Goal: Task Accomplishment & Management: Use online tool/utility

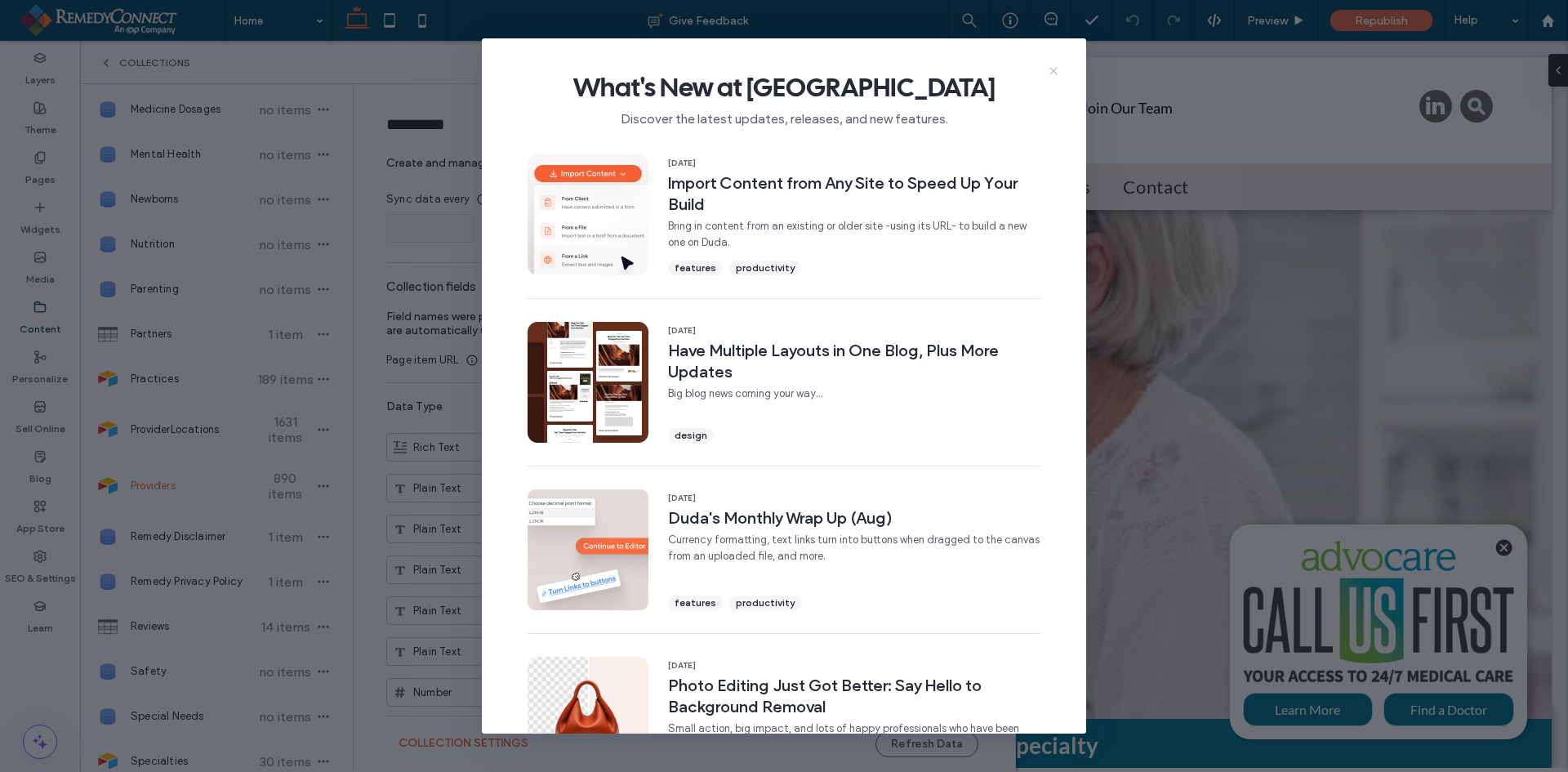
click at [1055, 71] on icon at bounding box center [1053, 71] width 13 height 13
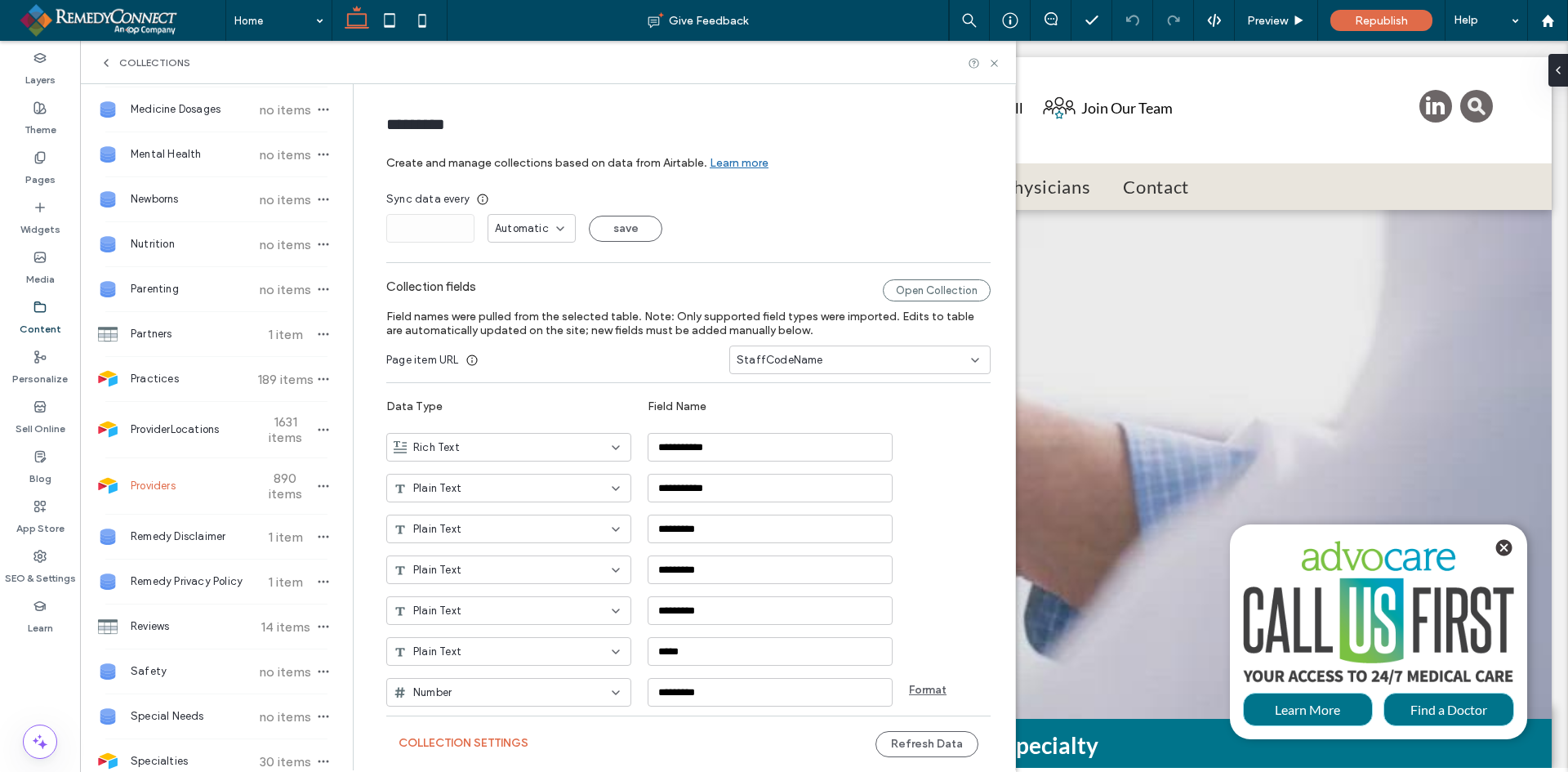
click at [749, 357] on span "StaffCodeName" at bounding box center [780, 360] width 87 height 16
click at [548, 338] on label "Field names were pulled from the selected table. Note: Only supported field typ…" at bounding box center [688, 324] width 604 height 44
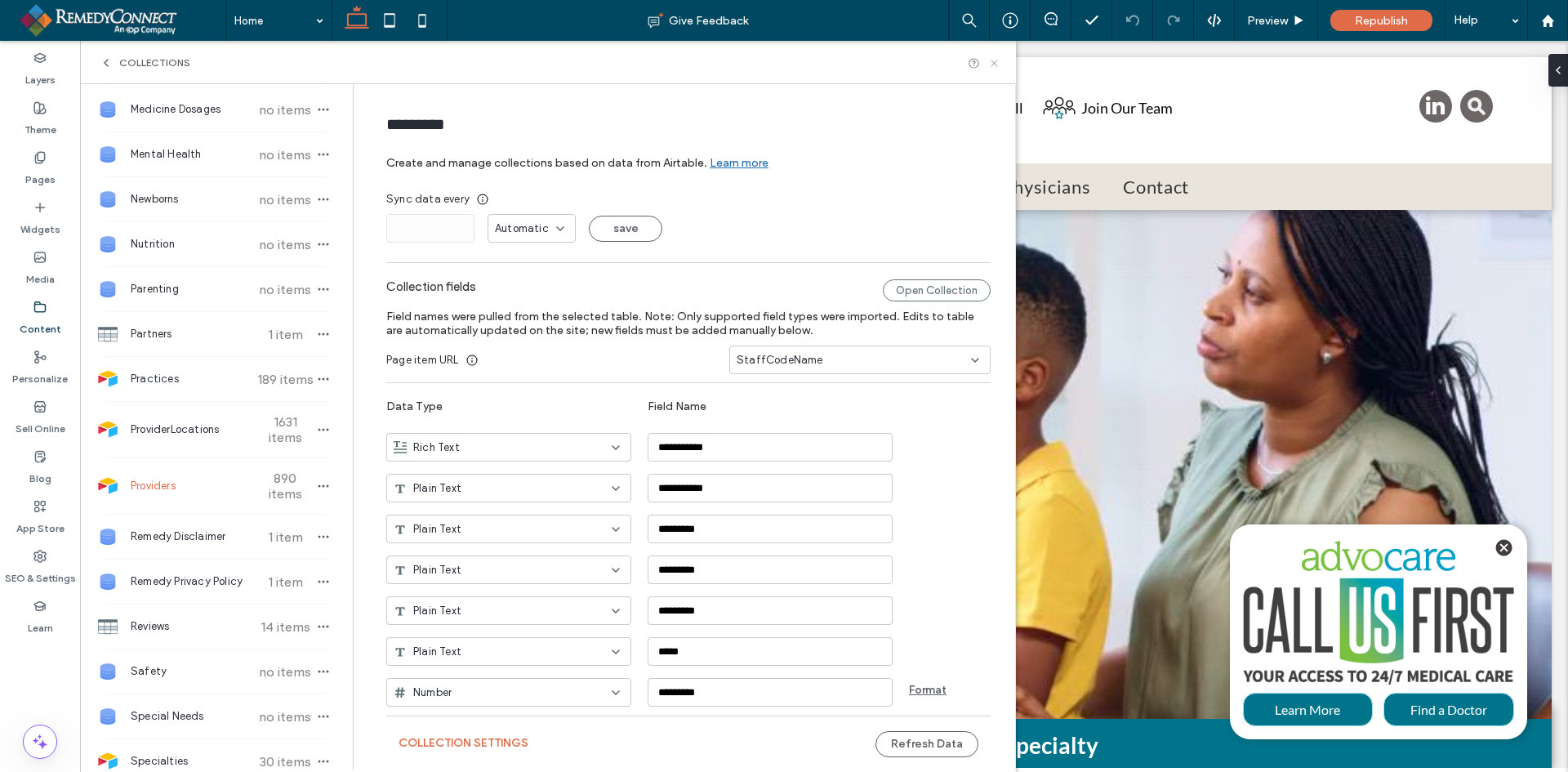
click at [997, 65] on use at bounding box center [994, 62] width 6 height 6
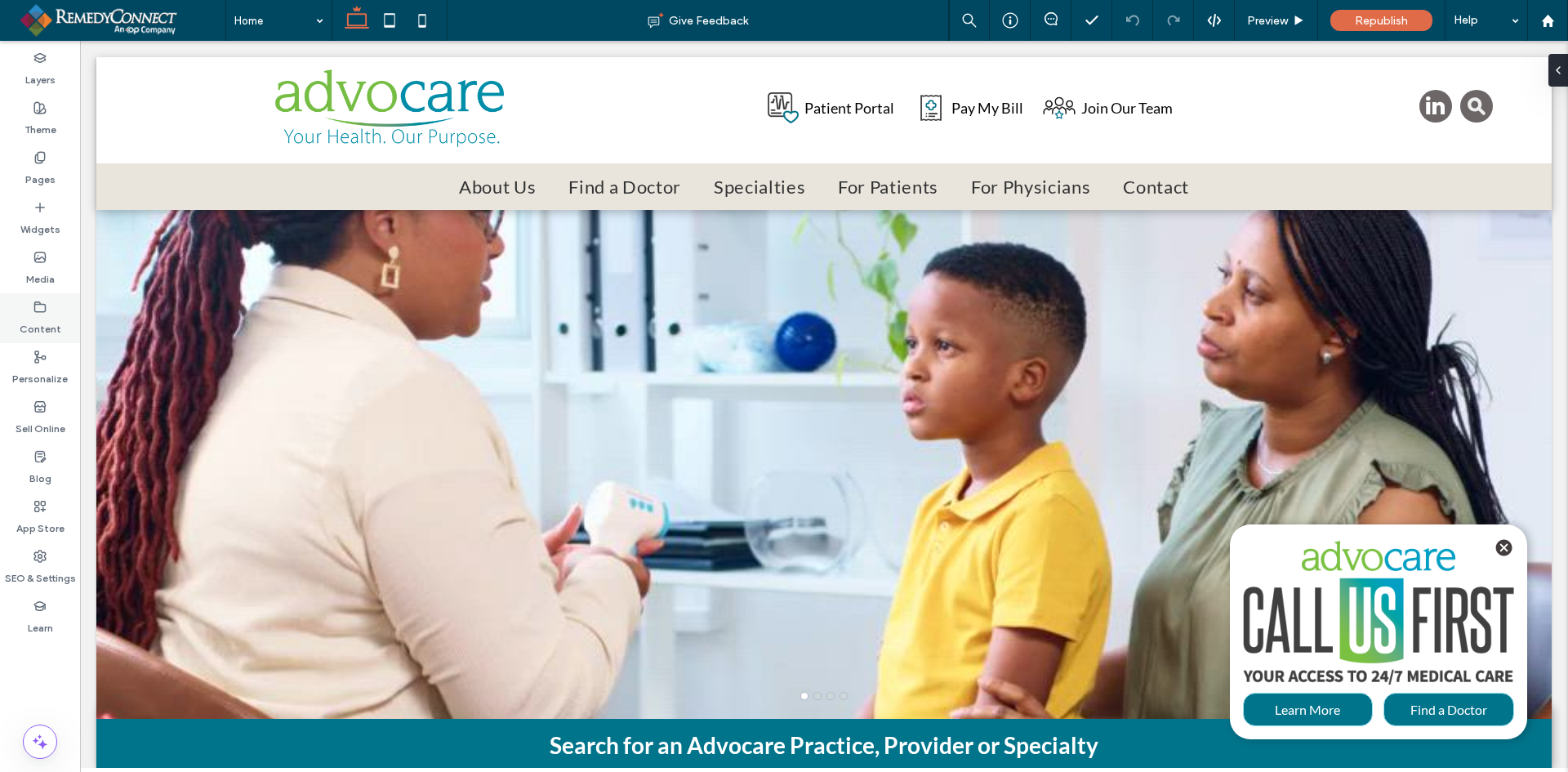
click at [29, 307] on div "Content" at bounding box center [40, 318] width 80 height 50
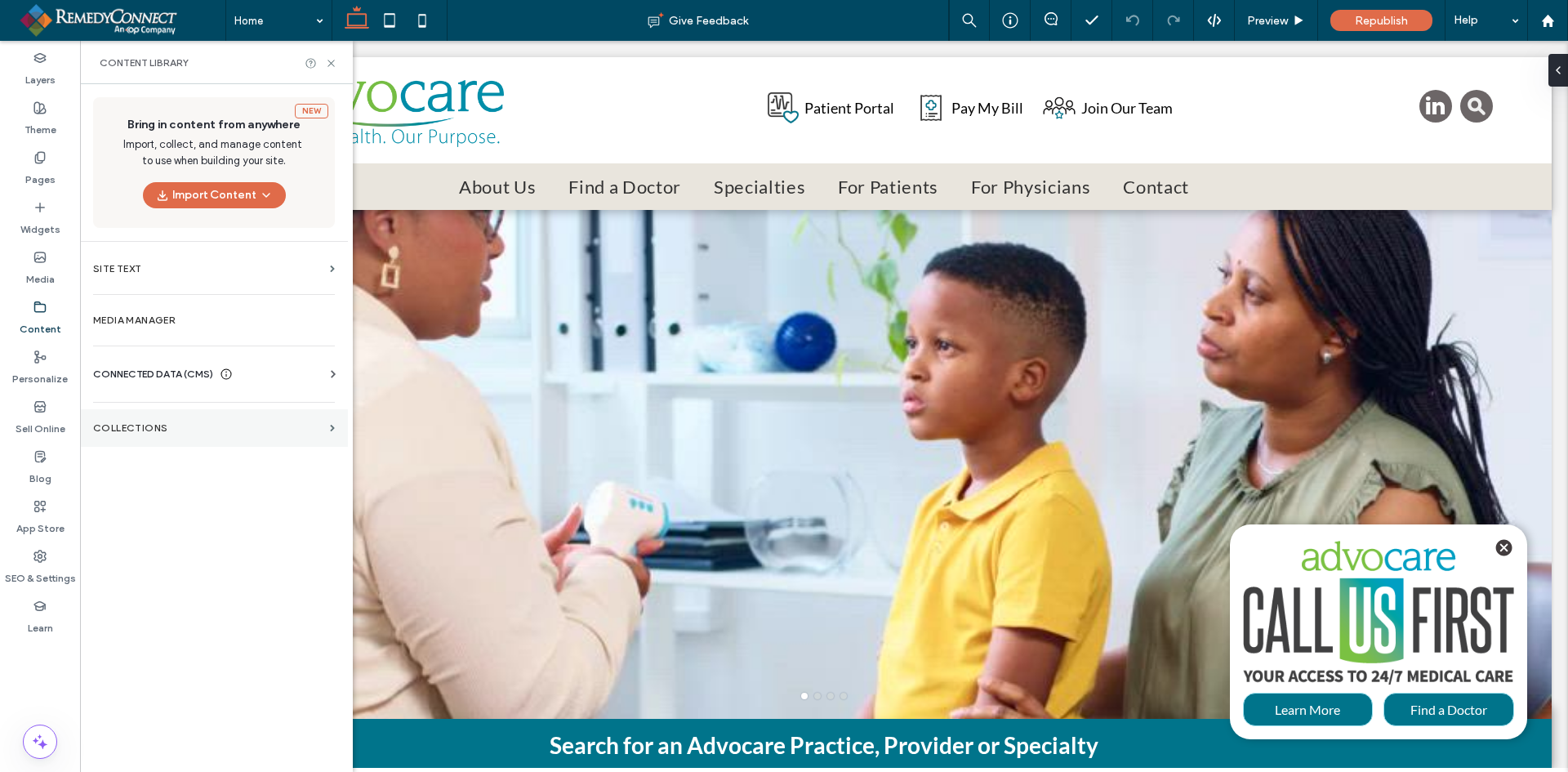
click at [126, 436] on section "Collections" at bounding box center [214, 428] width 268 height 38
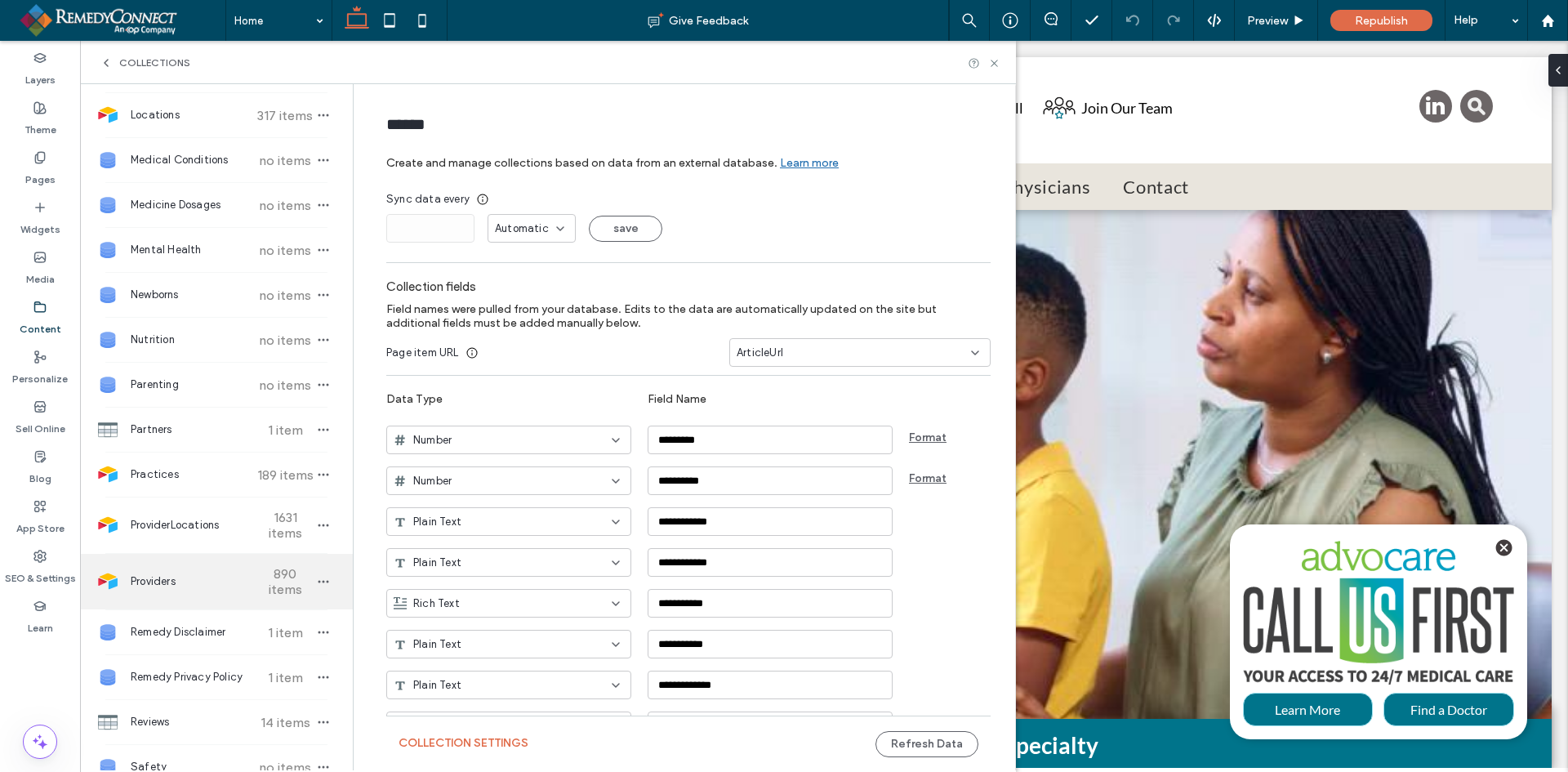
scroll to position [572, 0]
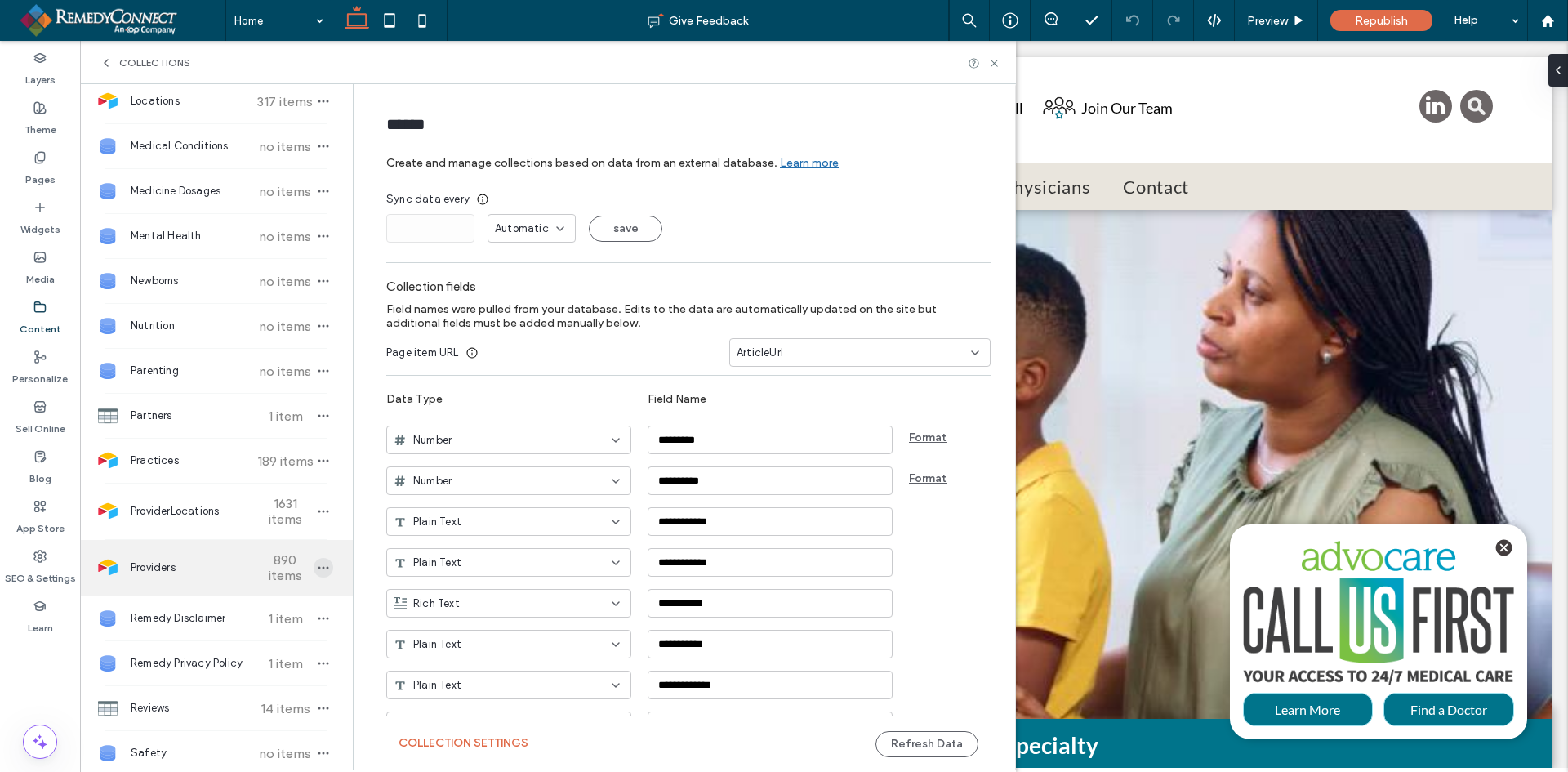
click at [317, 571] on icon "button" at bounding box center [324, 568] width 13 height 13
type input "*********"
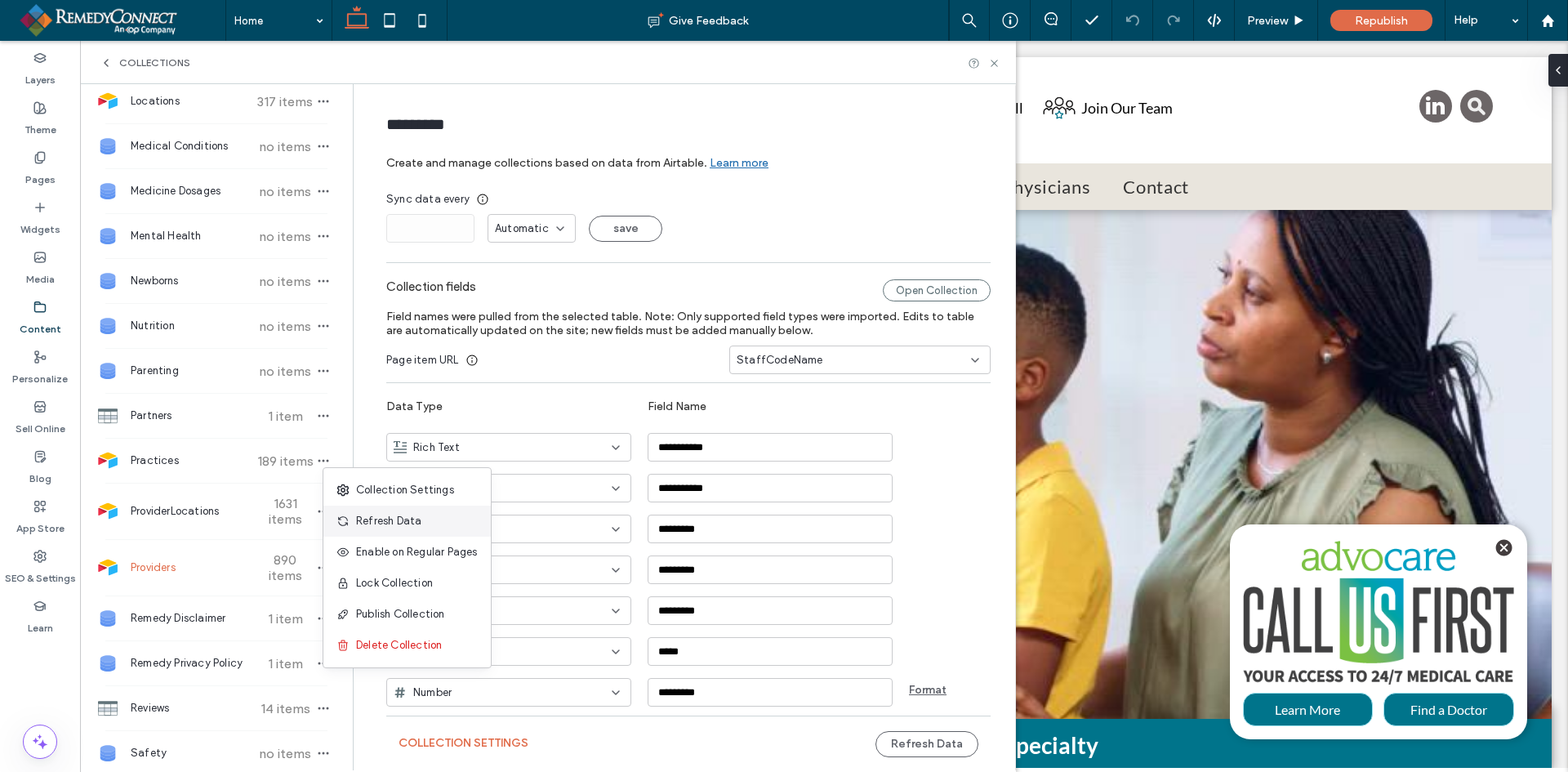
click at [378, 526] on span "Refresh Data" at bounding box center [389, 521] width 65 height 16
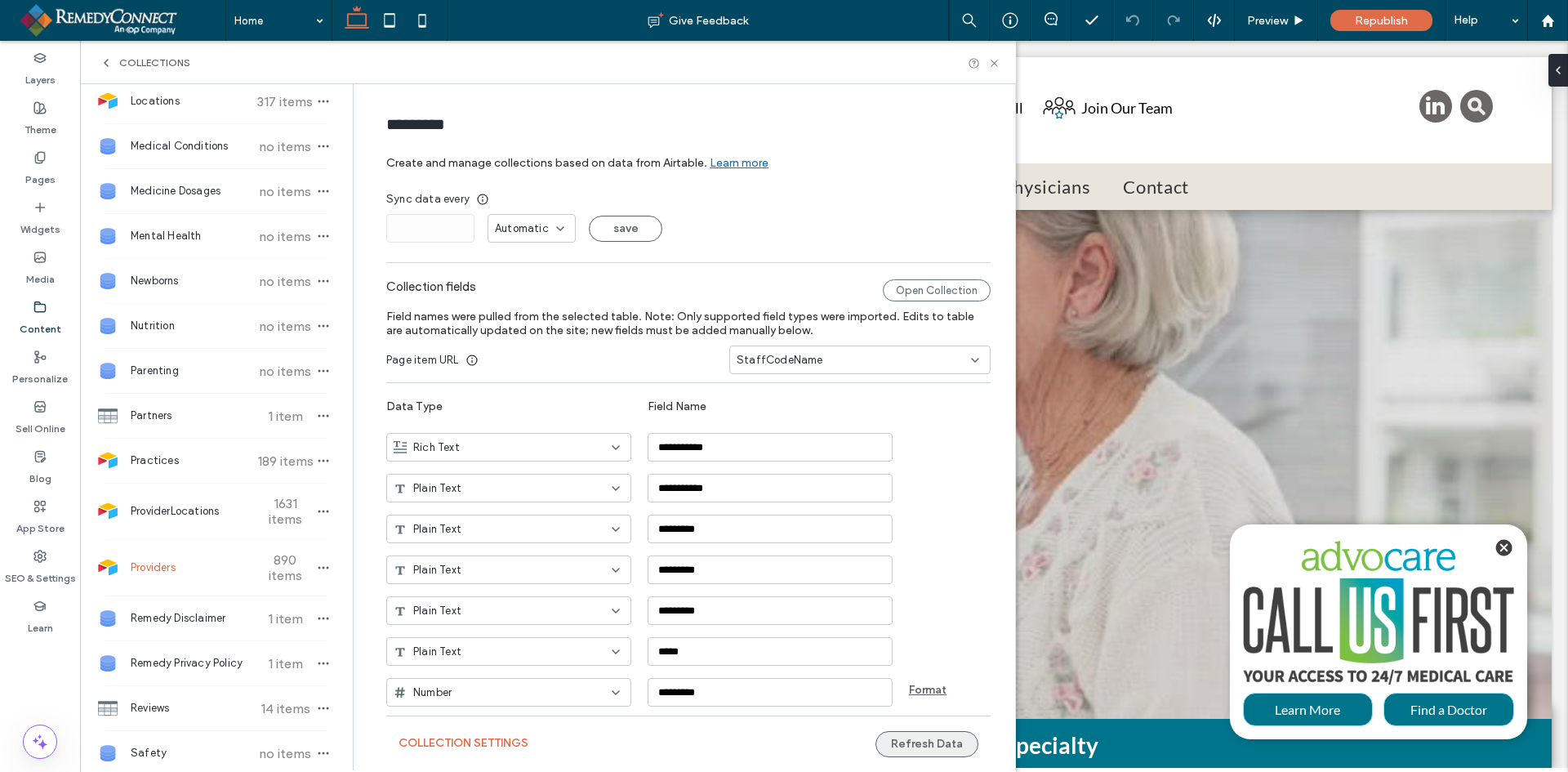
click at [909, 736] on button "Refresh Data" at bounding box center [927, 745] width 103 height 27
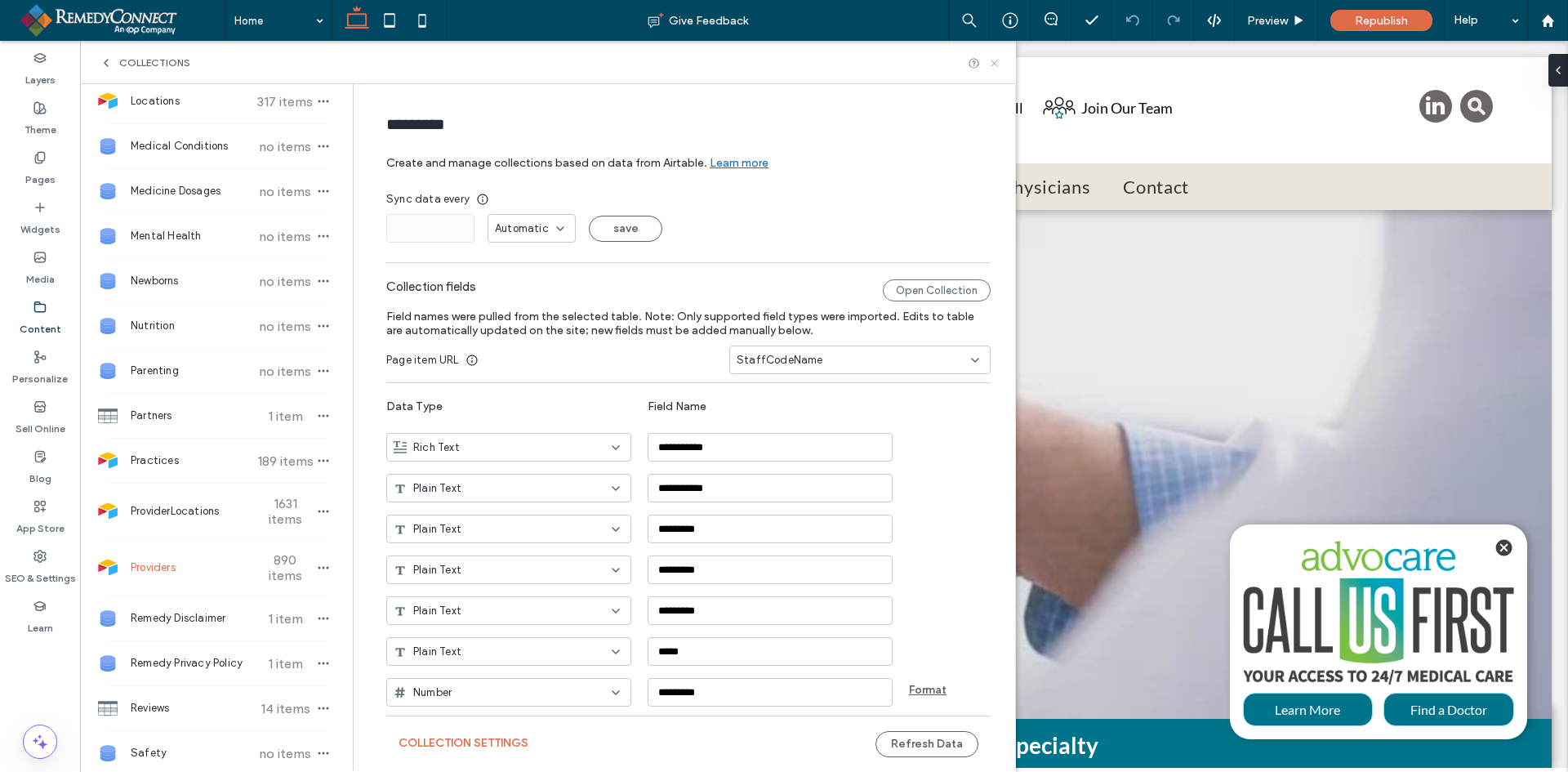
click at [995, 65] on icon at bounding box center [994, 63] width 12 height 12
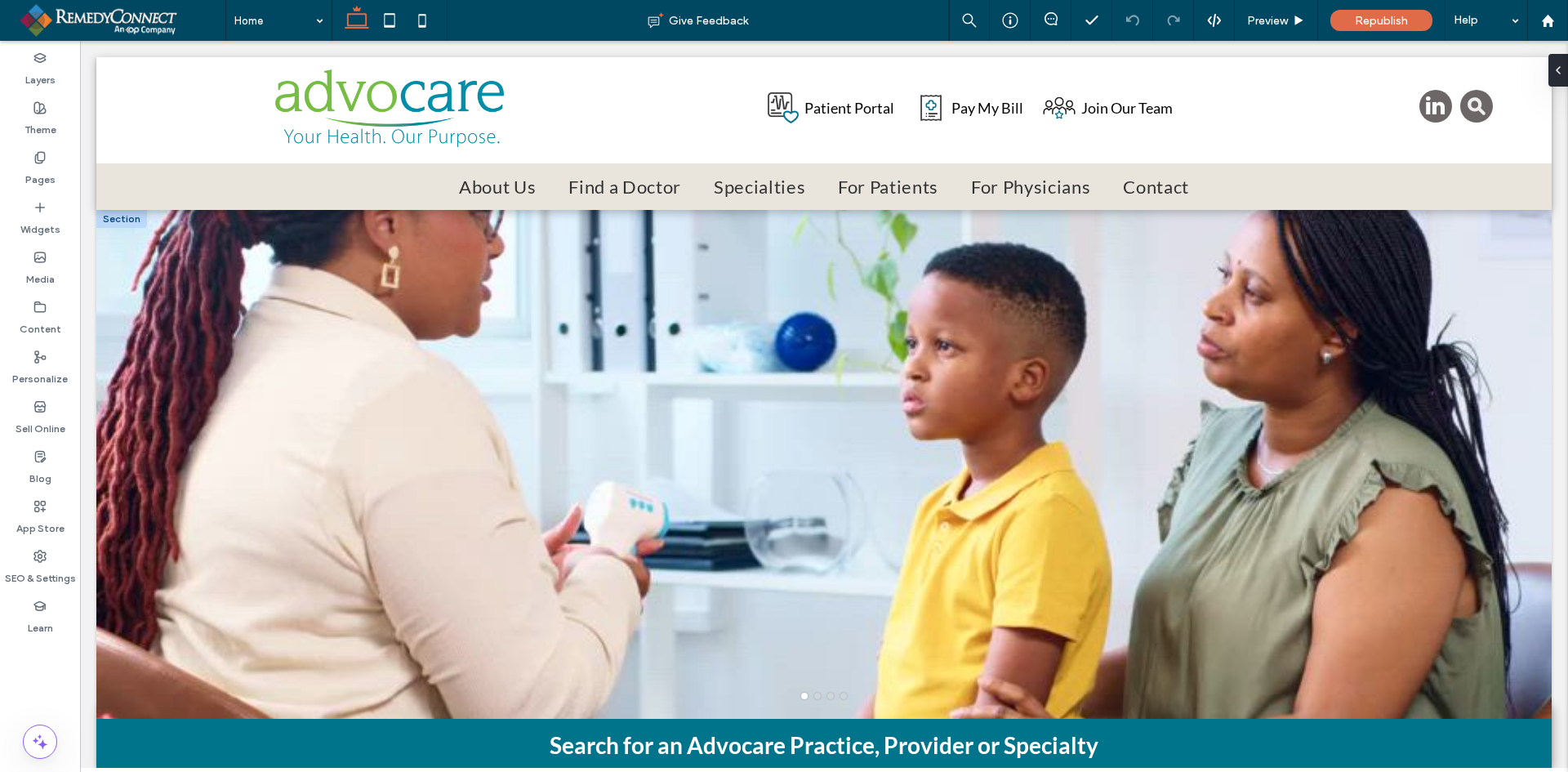
scroll to position [0, 0]
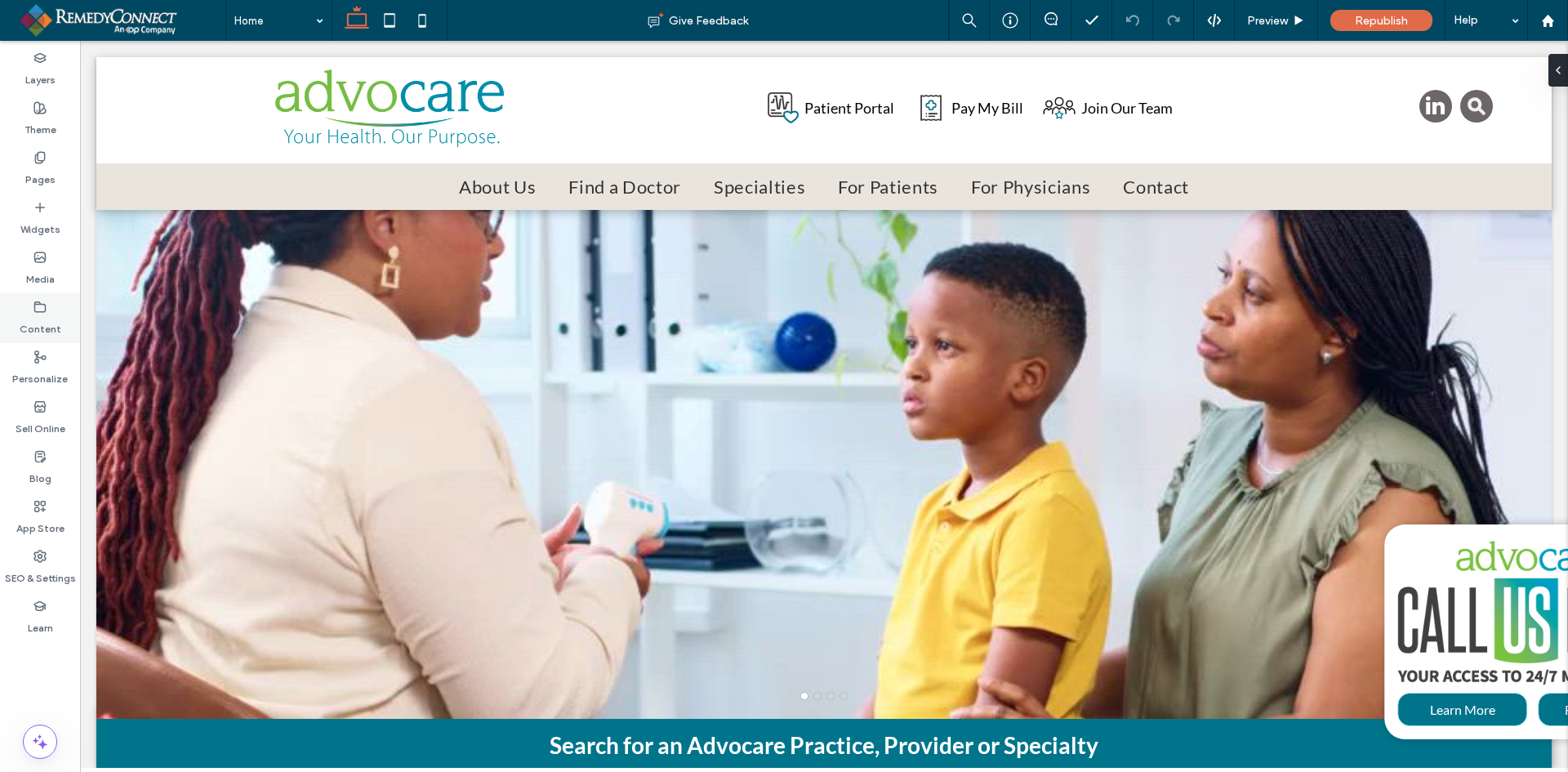
click at [22, 312] on div "Content" at bounding box center [40, 318] width 80 height 50
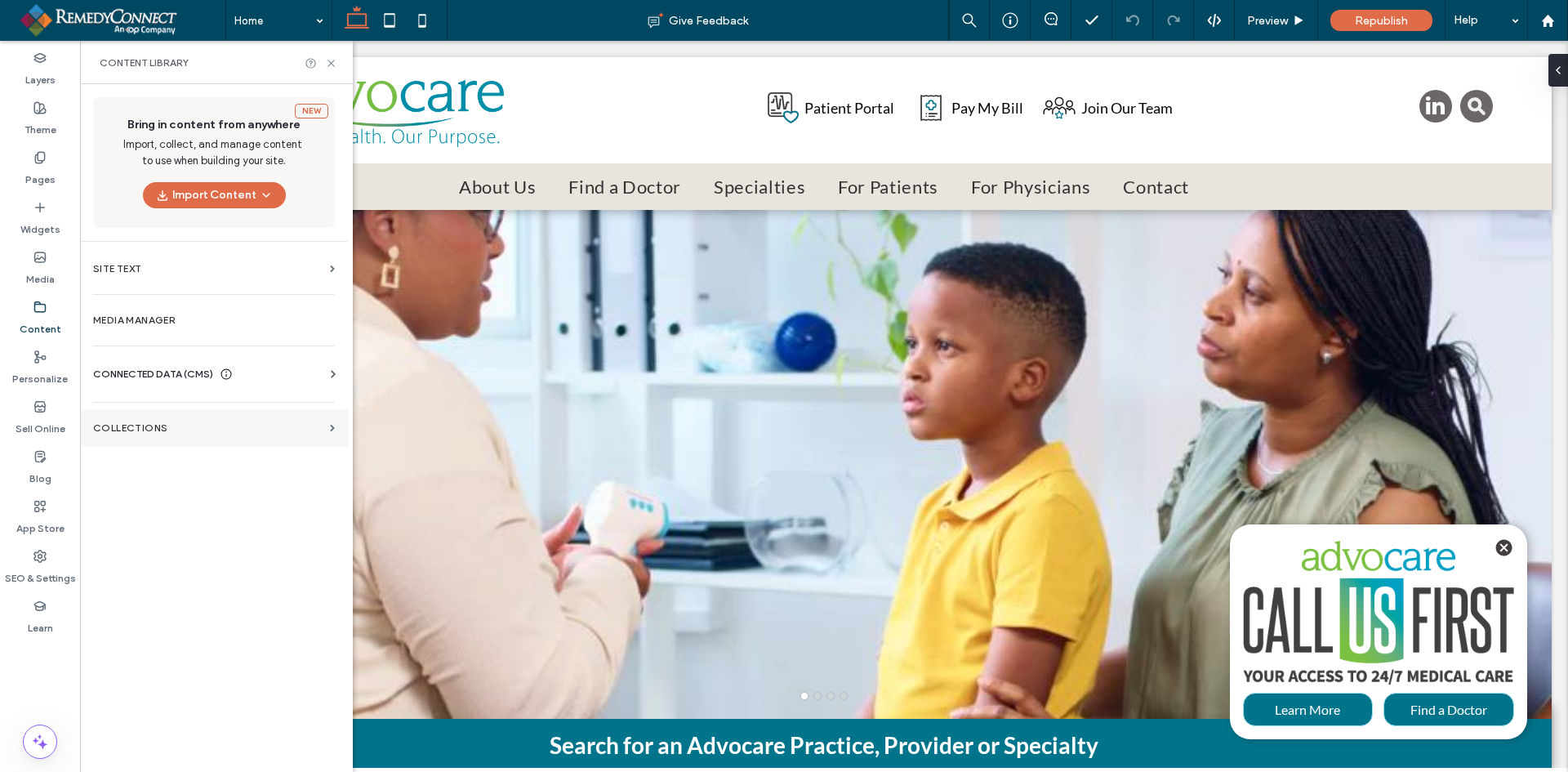
click at [144, 419] on section "Collections" at bounding box center [214, 428] width 268 height 38
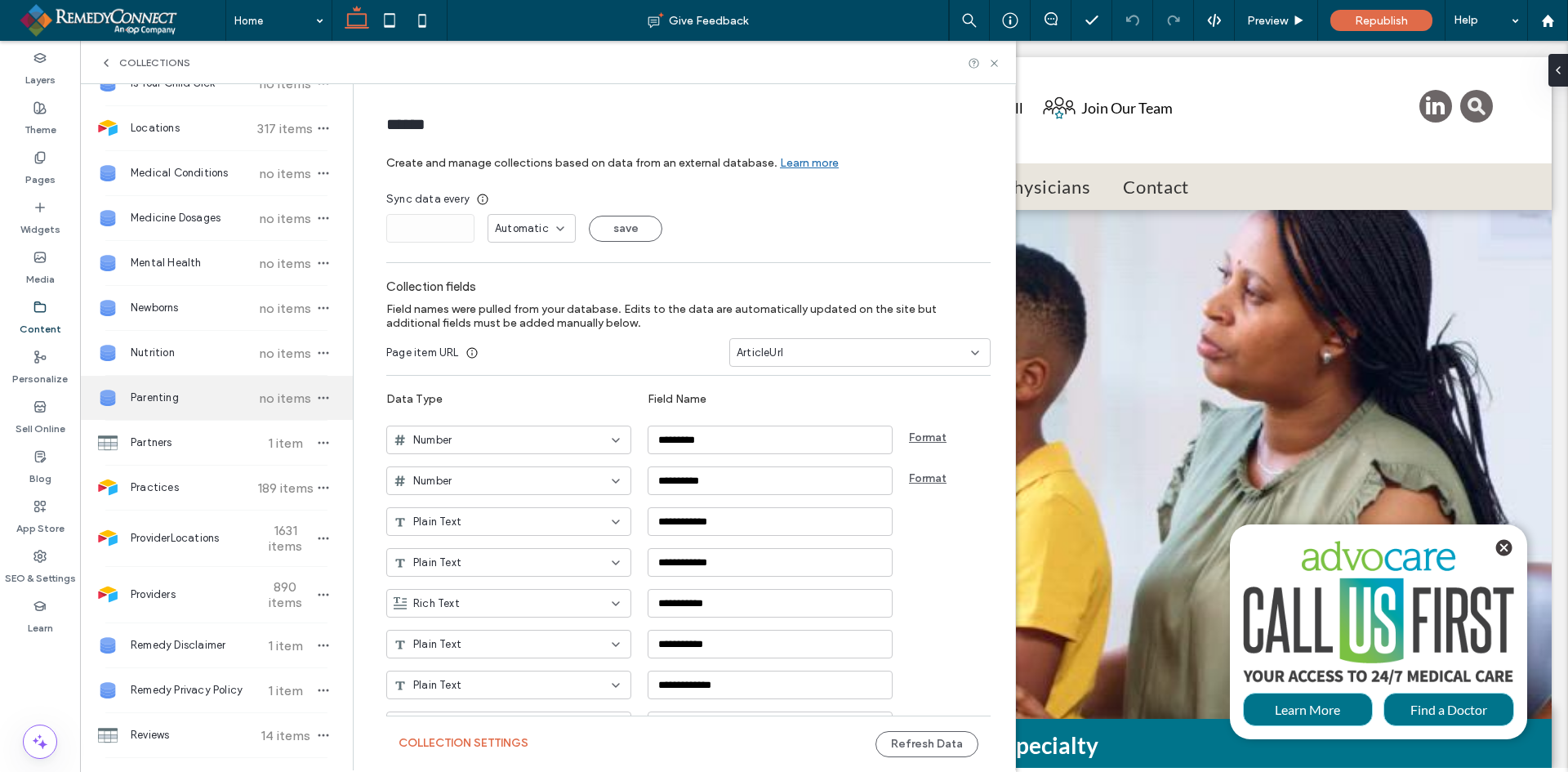
scroll to position [654, 0]
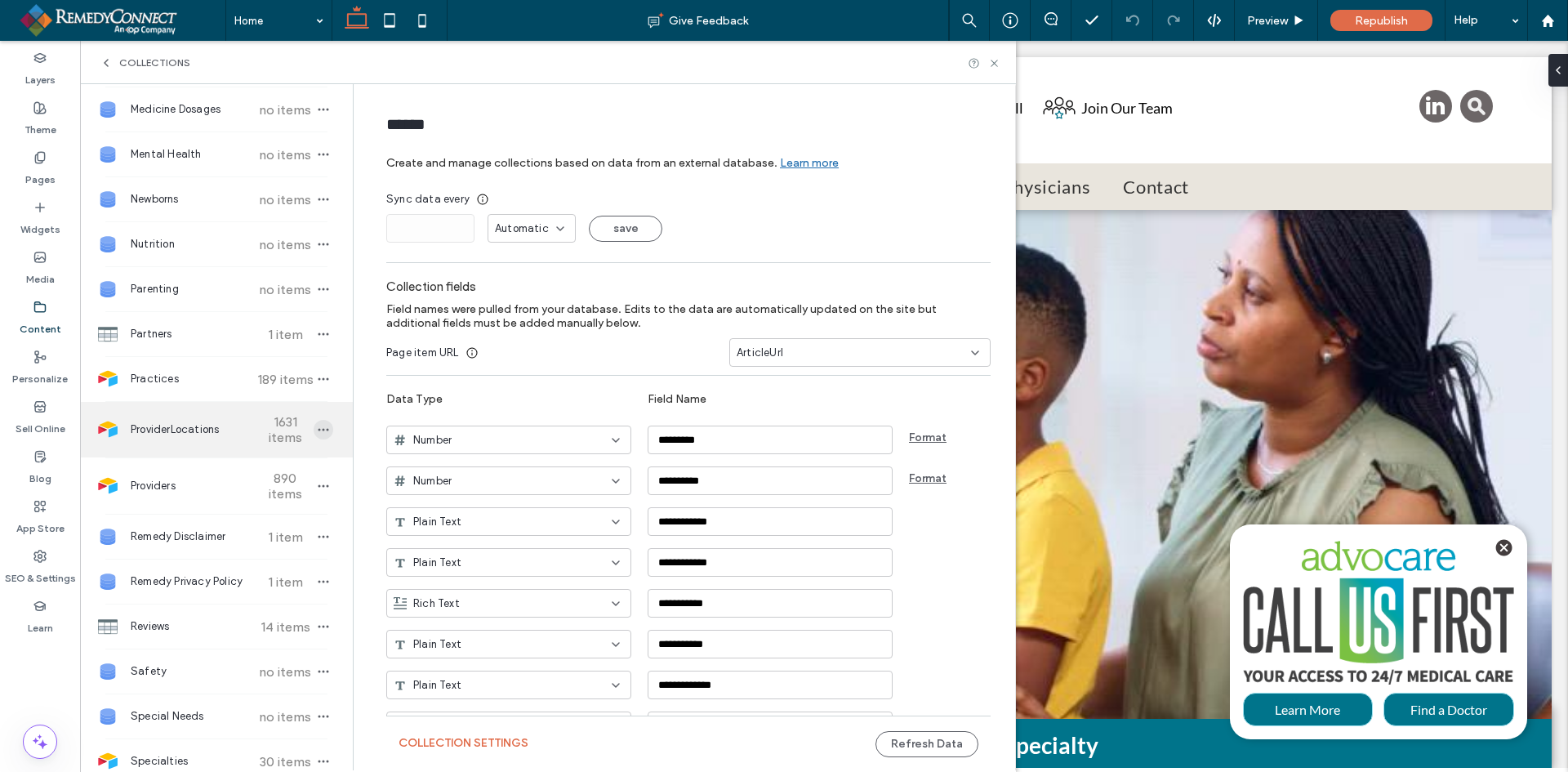
click at [315, 434] on span "button" at bounding box center [323, 429] width 19 height 19
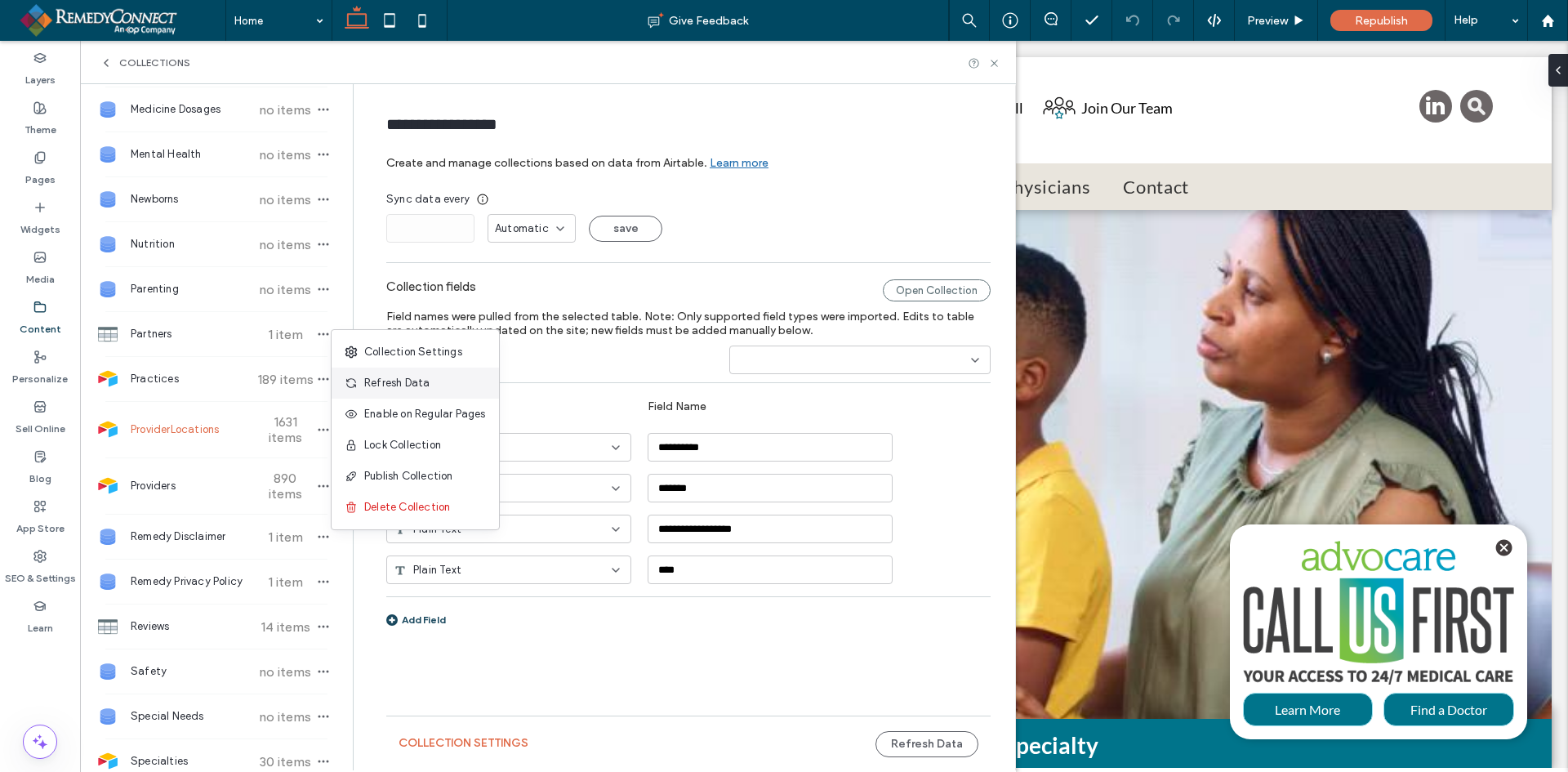
click at [402, 386] on span "Refresh Data" at bounding box center [396, 383] width 65 height 16
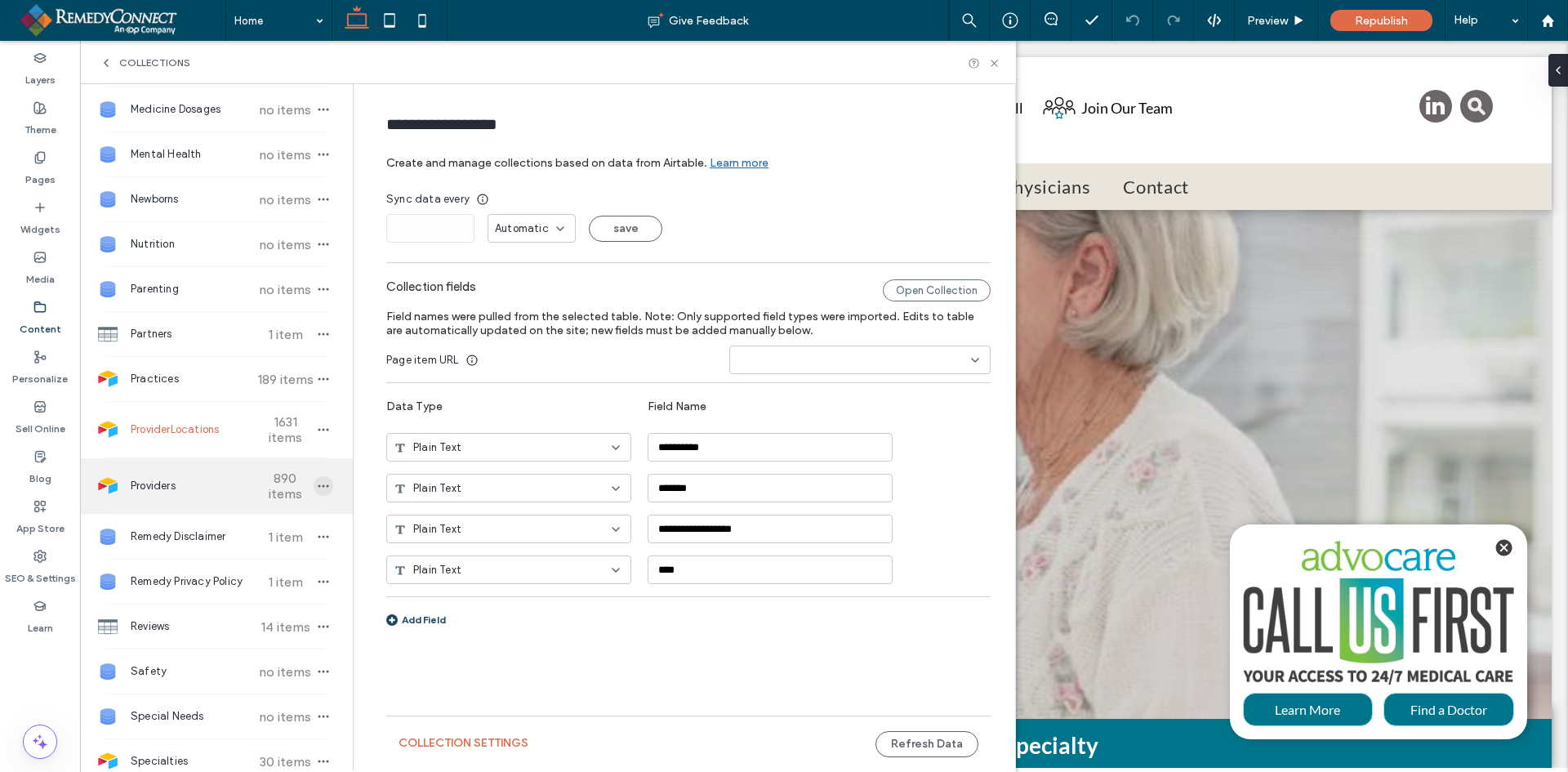
click at [314, 490] on span "button" at bounding box center [323, 486] width 19 height 19
type input "*********"
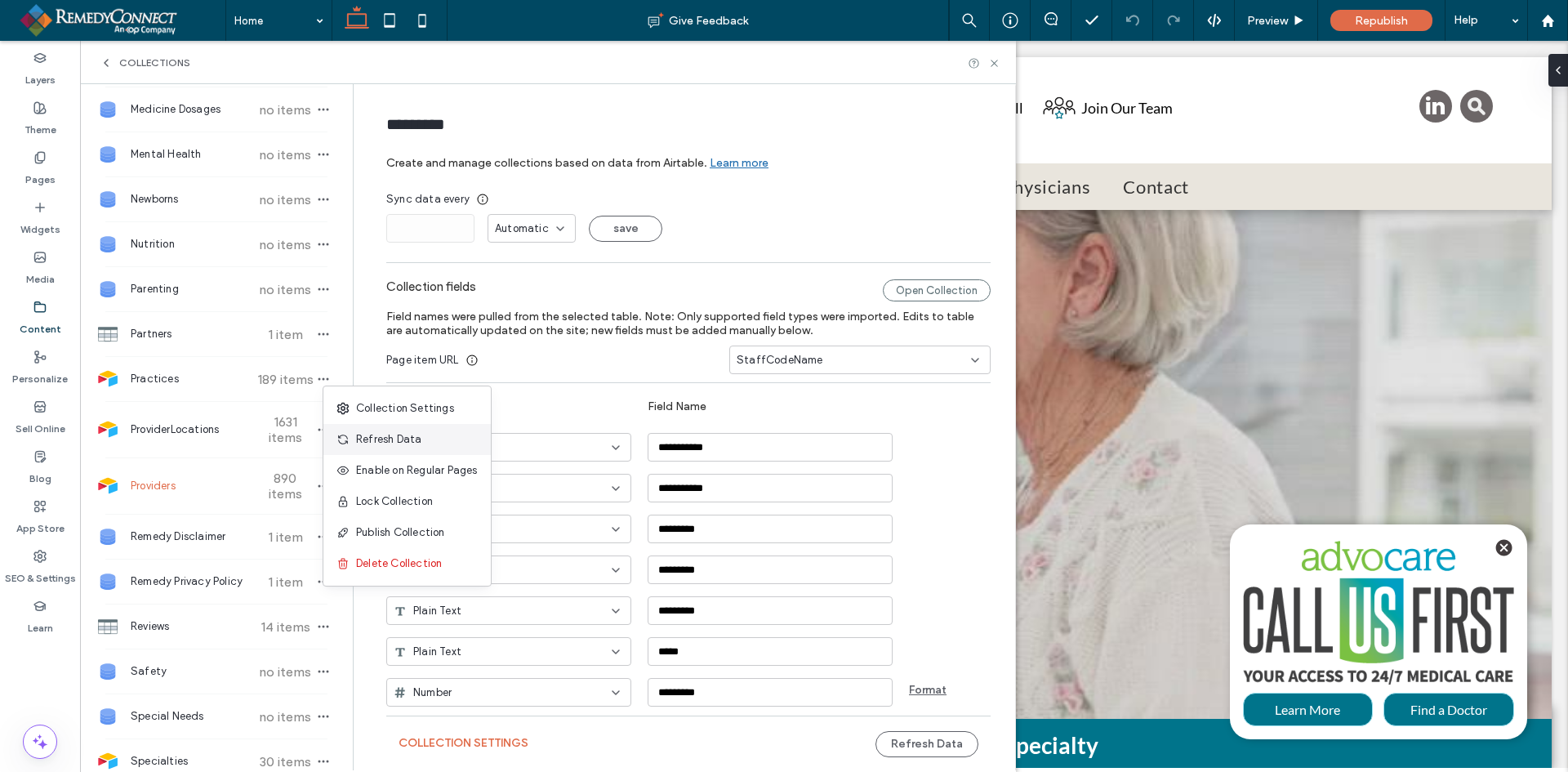
click at [362, 437] on span "Refresh Data" at bounding box center [389, 440] width 65 height 16
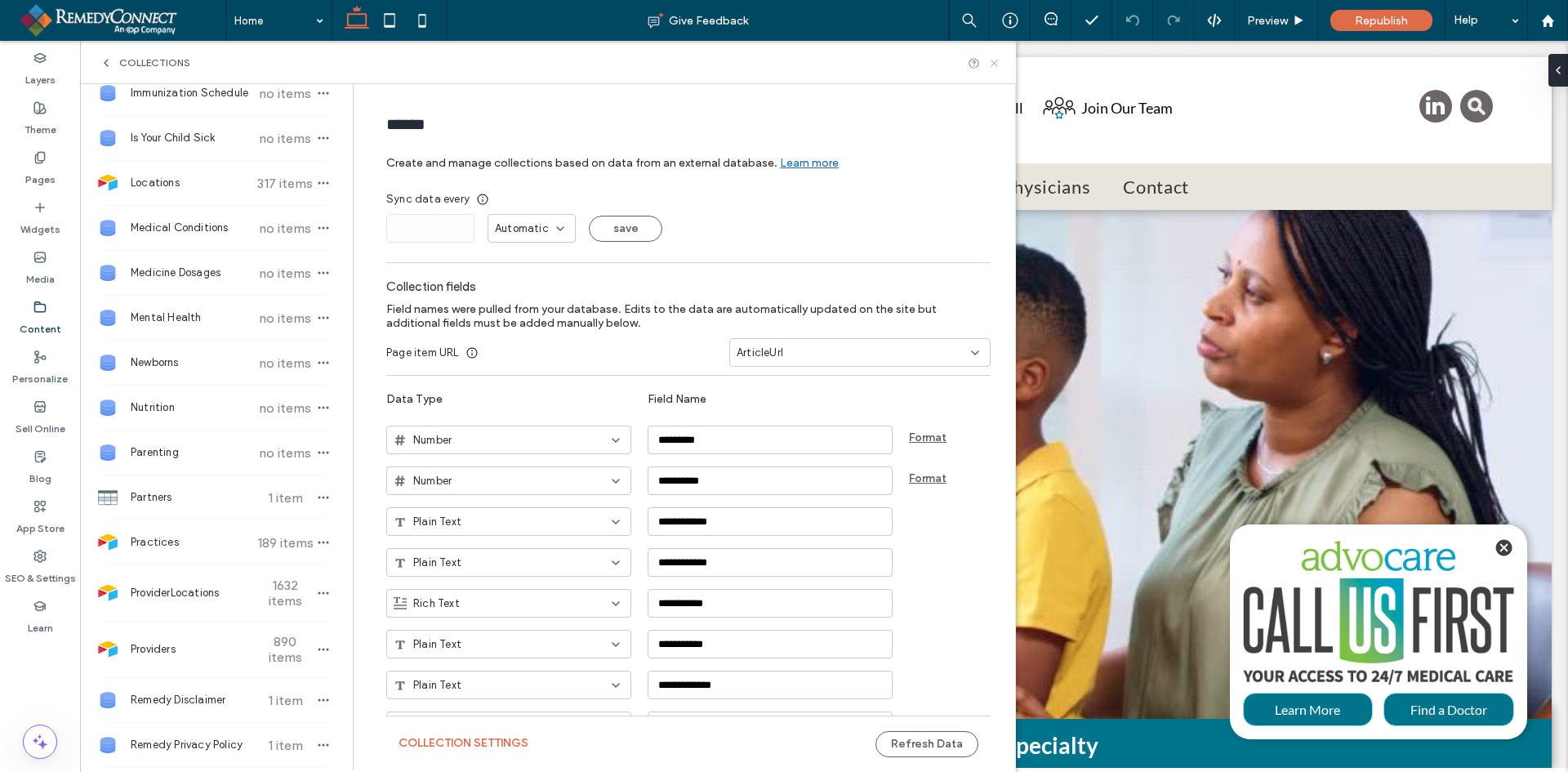
click at [997, 60] on use at bounding box center [994, 62] width 6 height 6
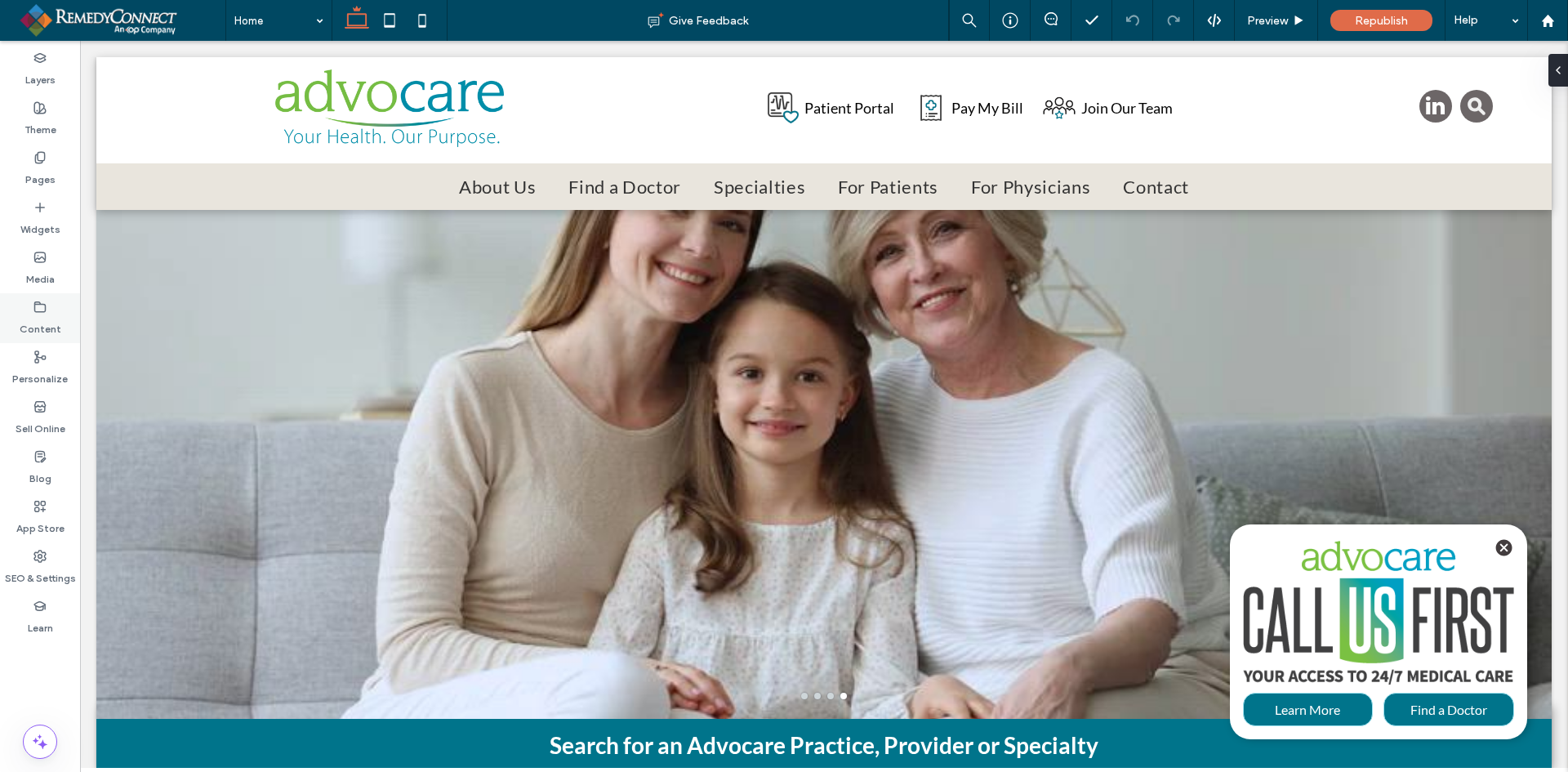
click at [37, 318] on label "Content" at bounding box center [40, 325] width 42 height 23
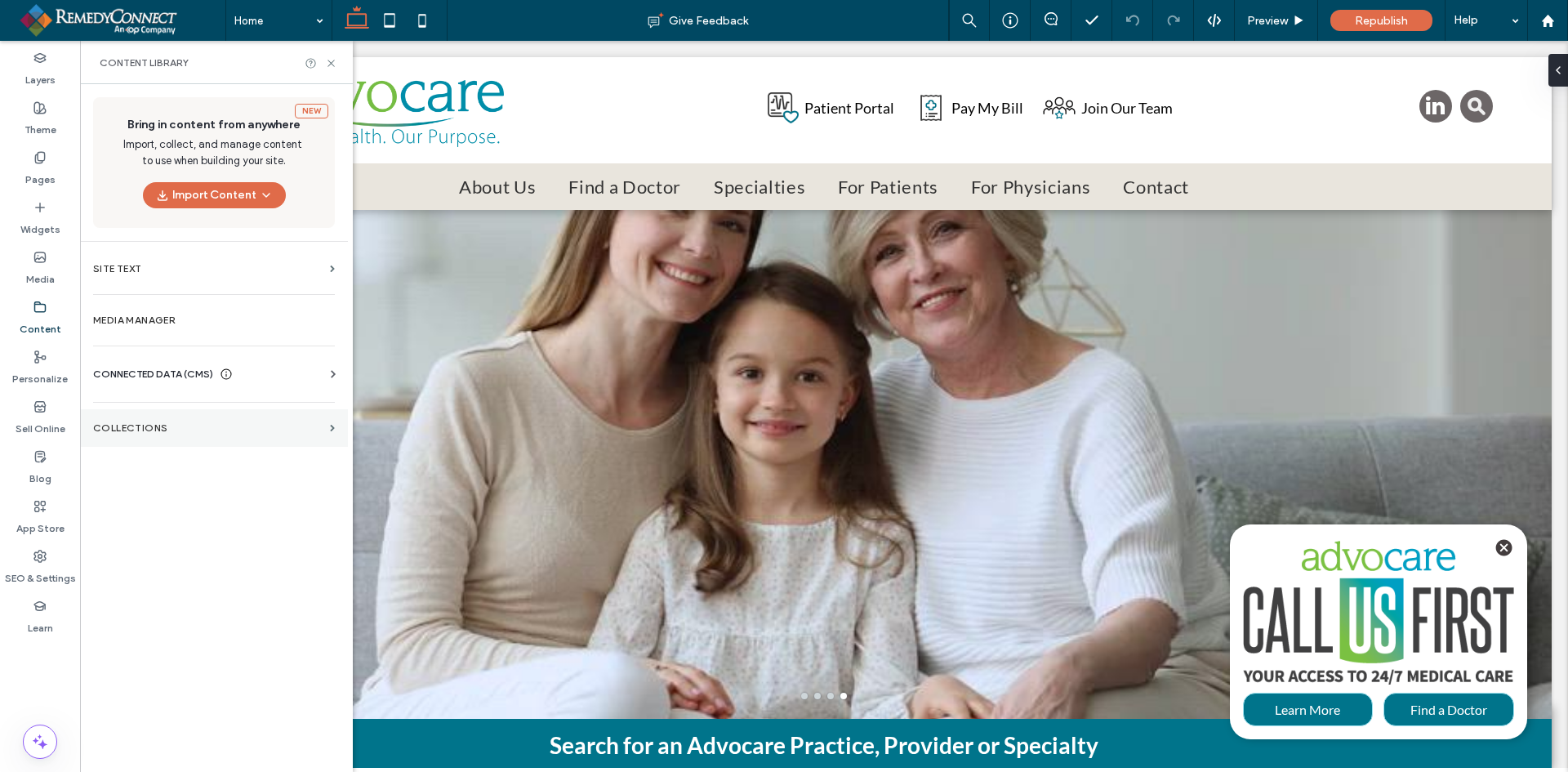
click at [123, 434] on section "Collections" at bounding box center [214, 428] width 268 height 38
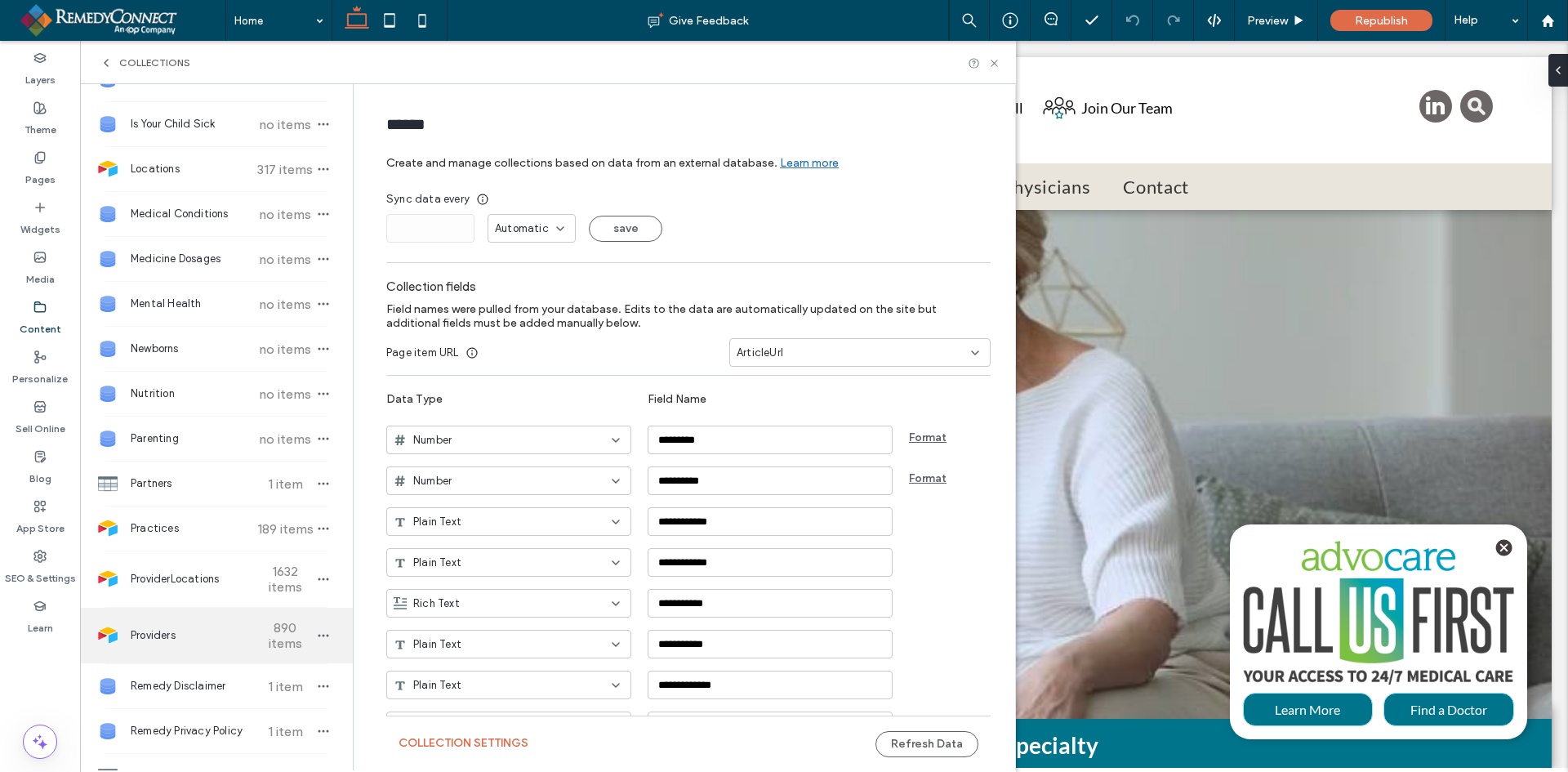
scroll to position [654, 0]
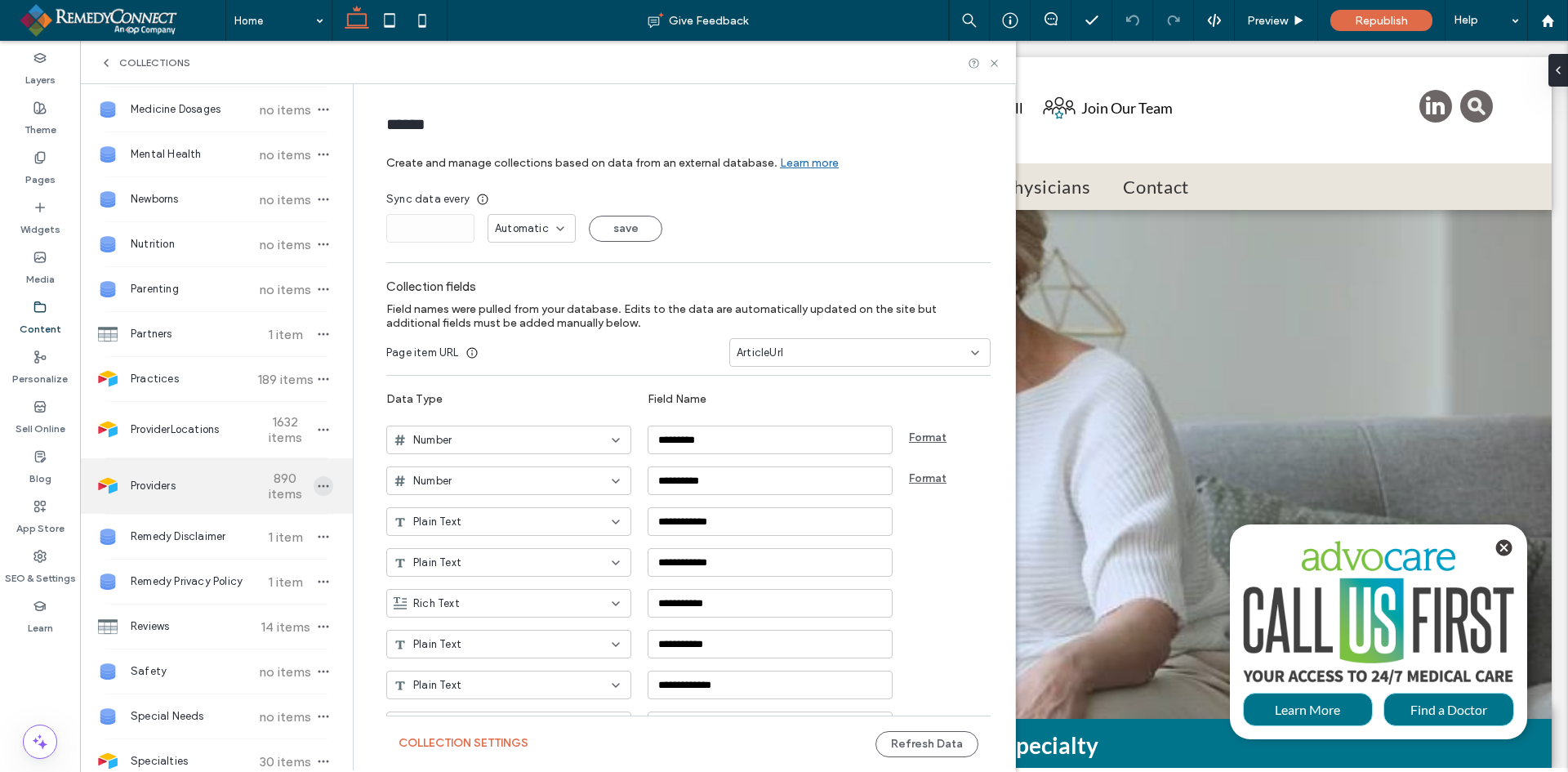
click at [317, 483] on icon "button" at bounding box center [324, 486] width 13 height 13
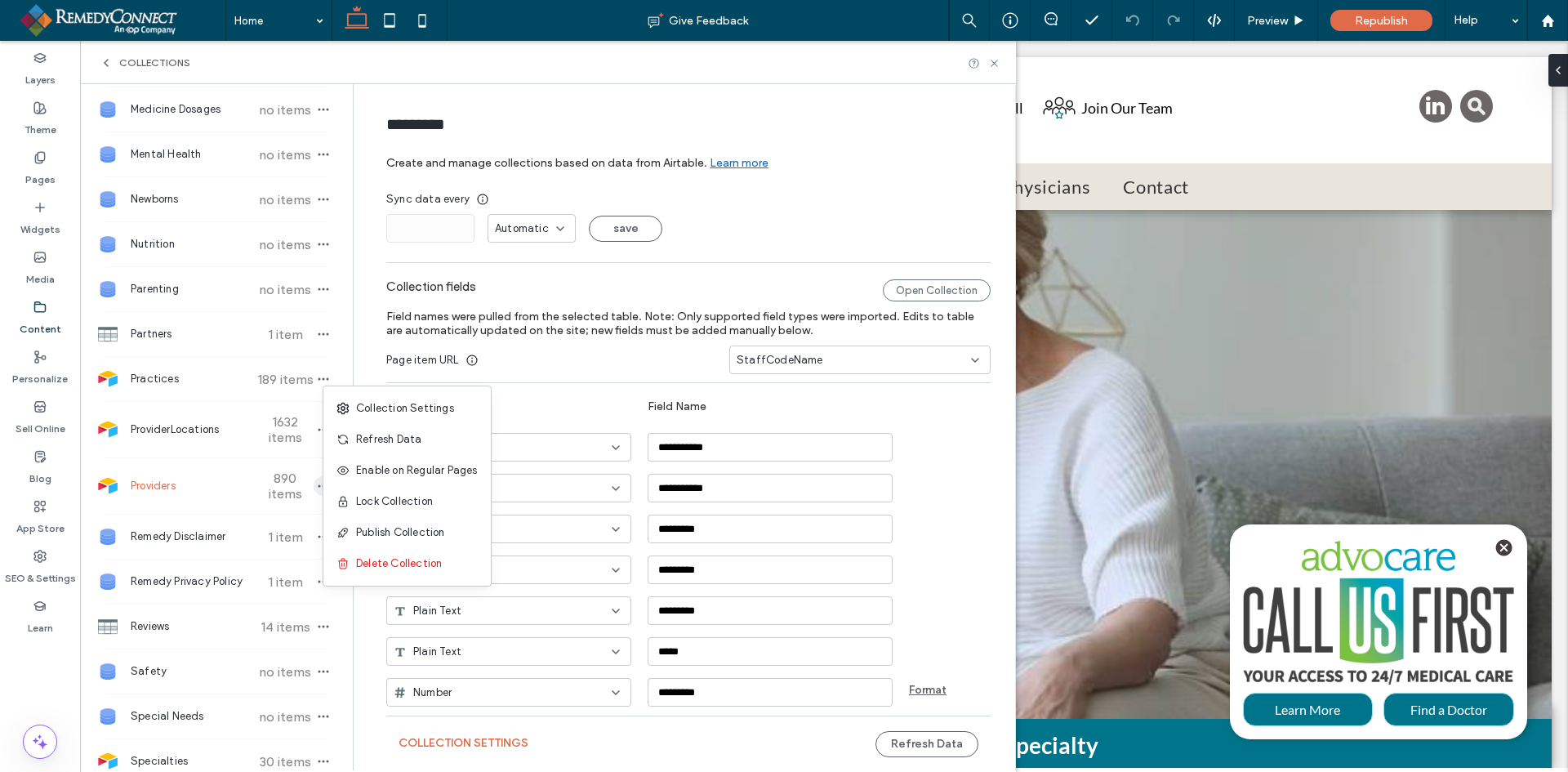
type input "*********"
click at [368, 438] on span "Refresh Data" at bounding box center [389, 440] width 65 height 16
drag, startPoint x: 997, startPoint y: 65, endPoint x: 901, endPoint y: 26, distance: 103.6
click at [997, 65] on use at bounding box center [994, 62] width 6 height 6
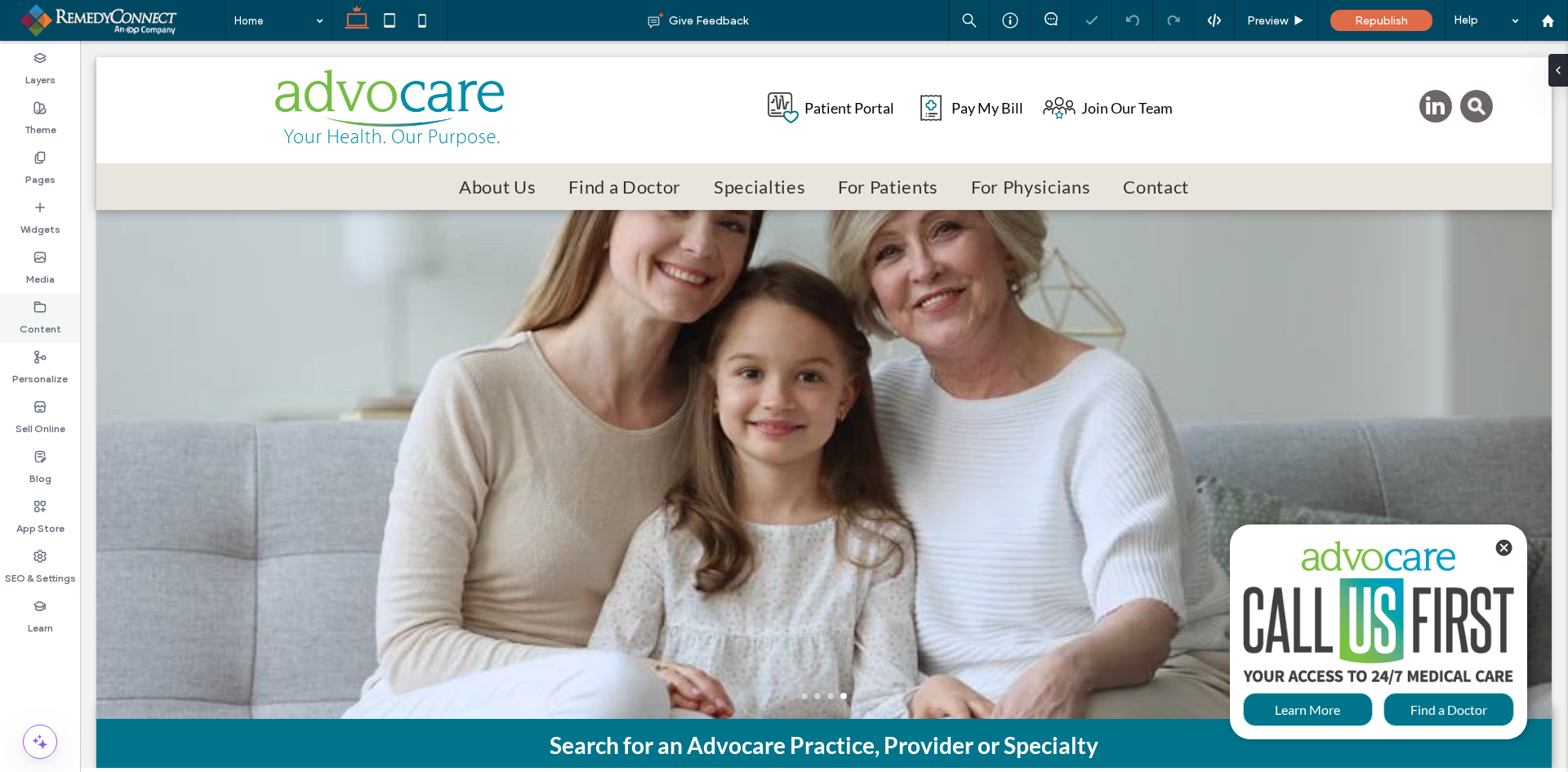
click at [43, 310] on icon at bounding box center [40, 307] width 13 height 13
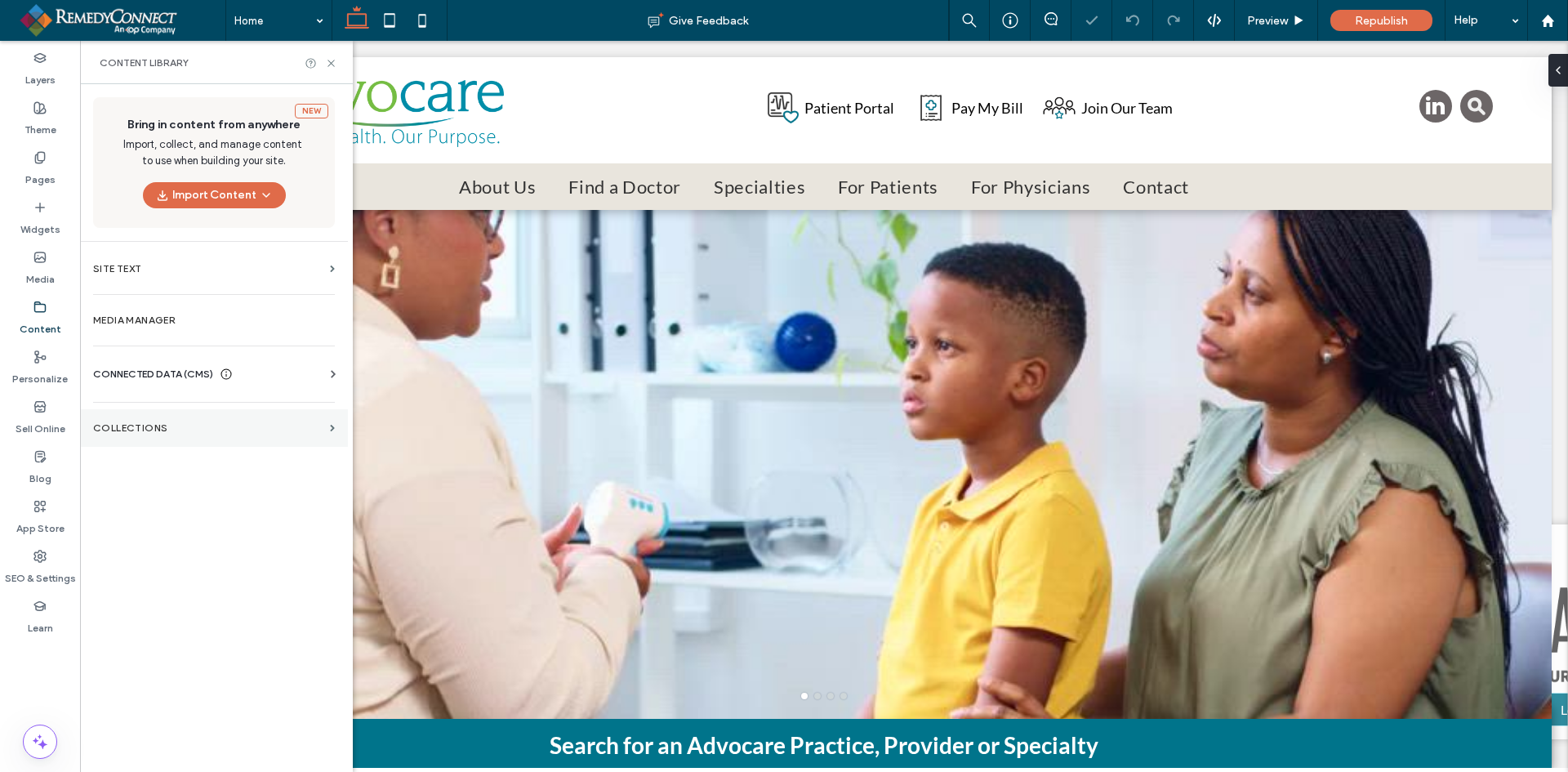
scroll to position [0, 0]
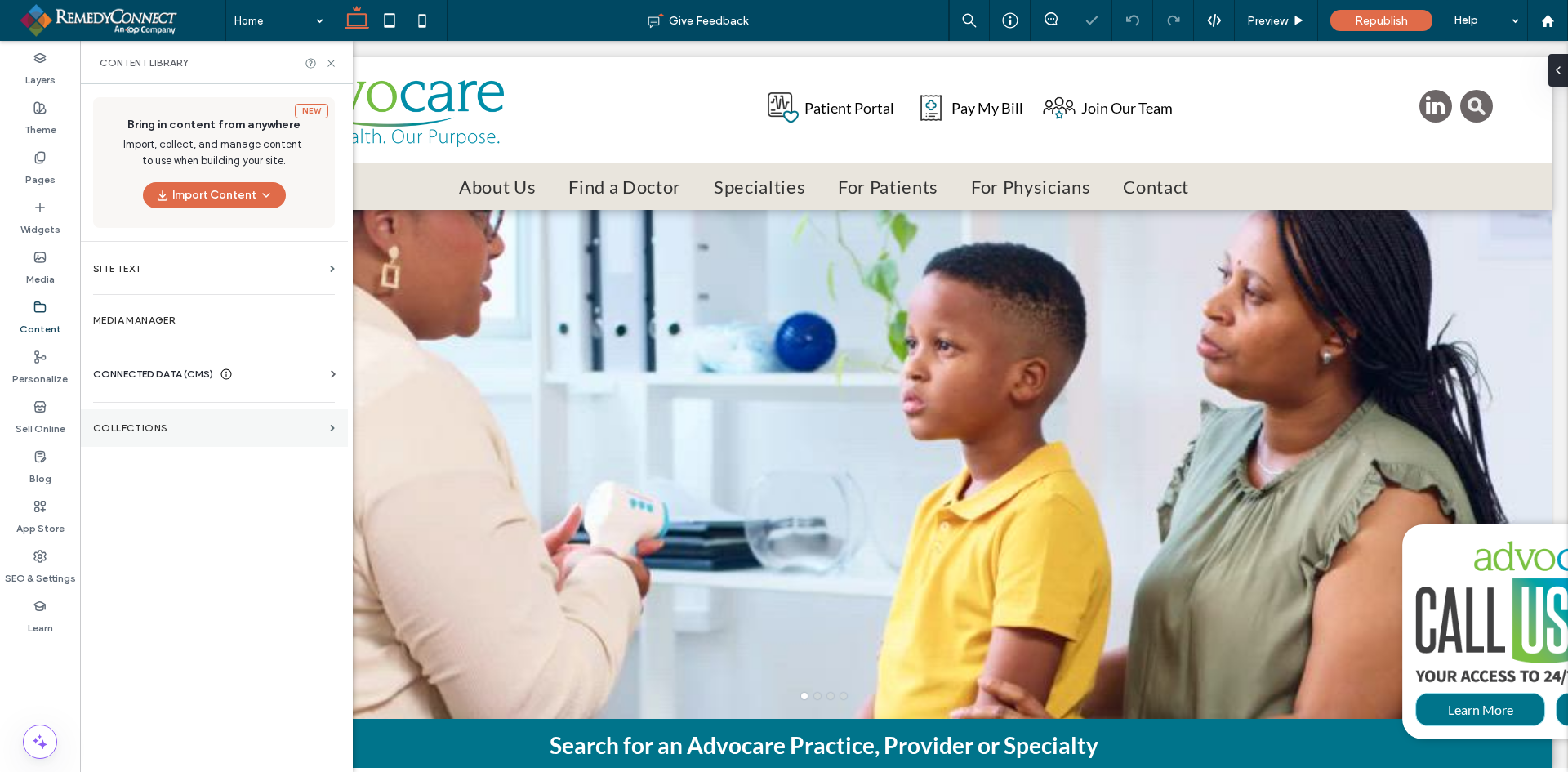
click at [146, 426] on section "Collections" at bounding box center [214, 428] width 268 height 38
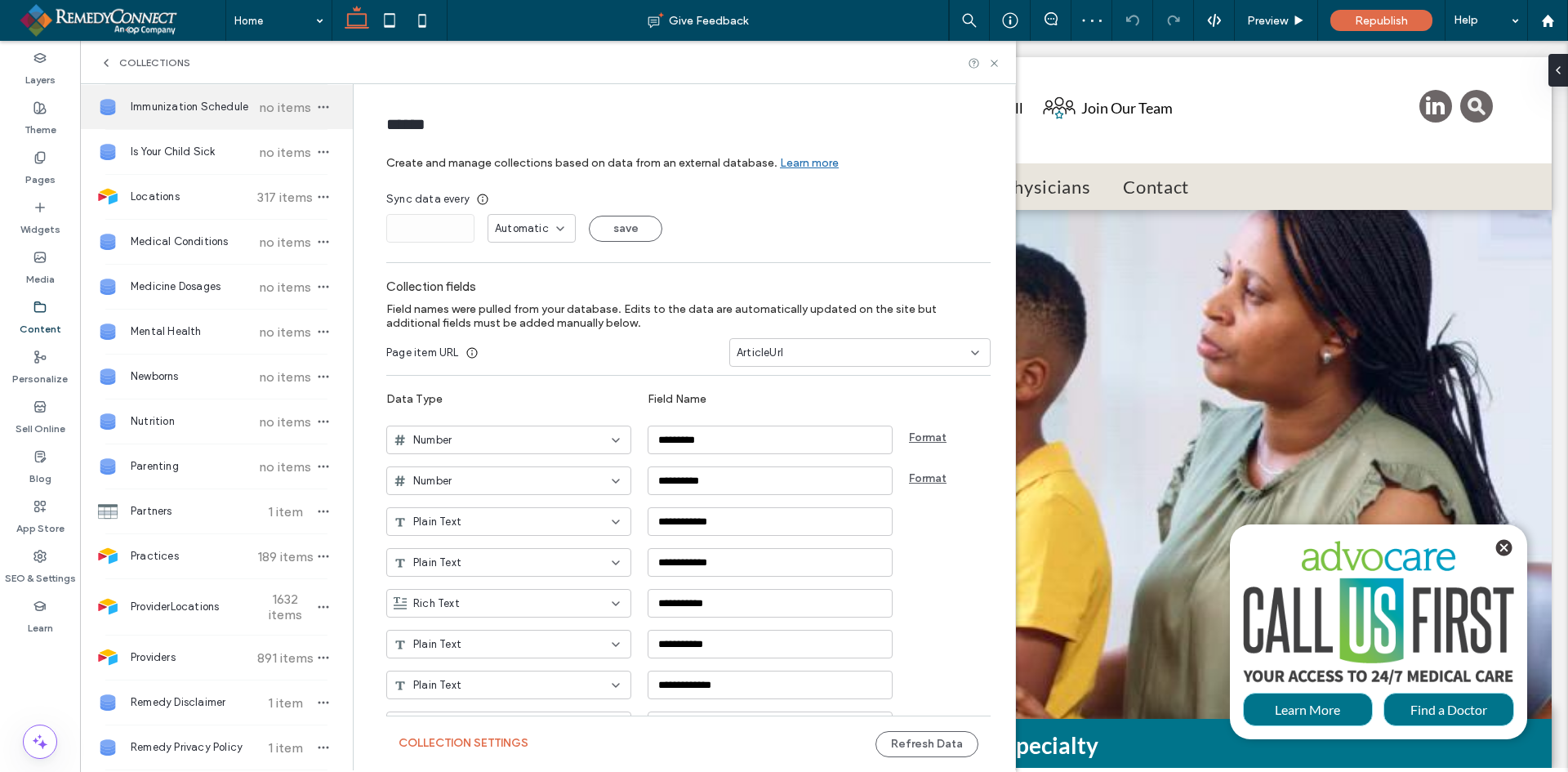
scroll to position [490, 0]
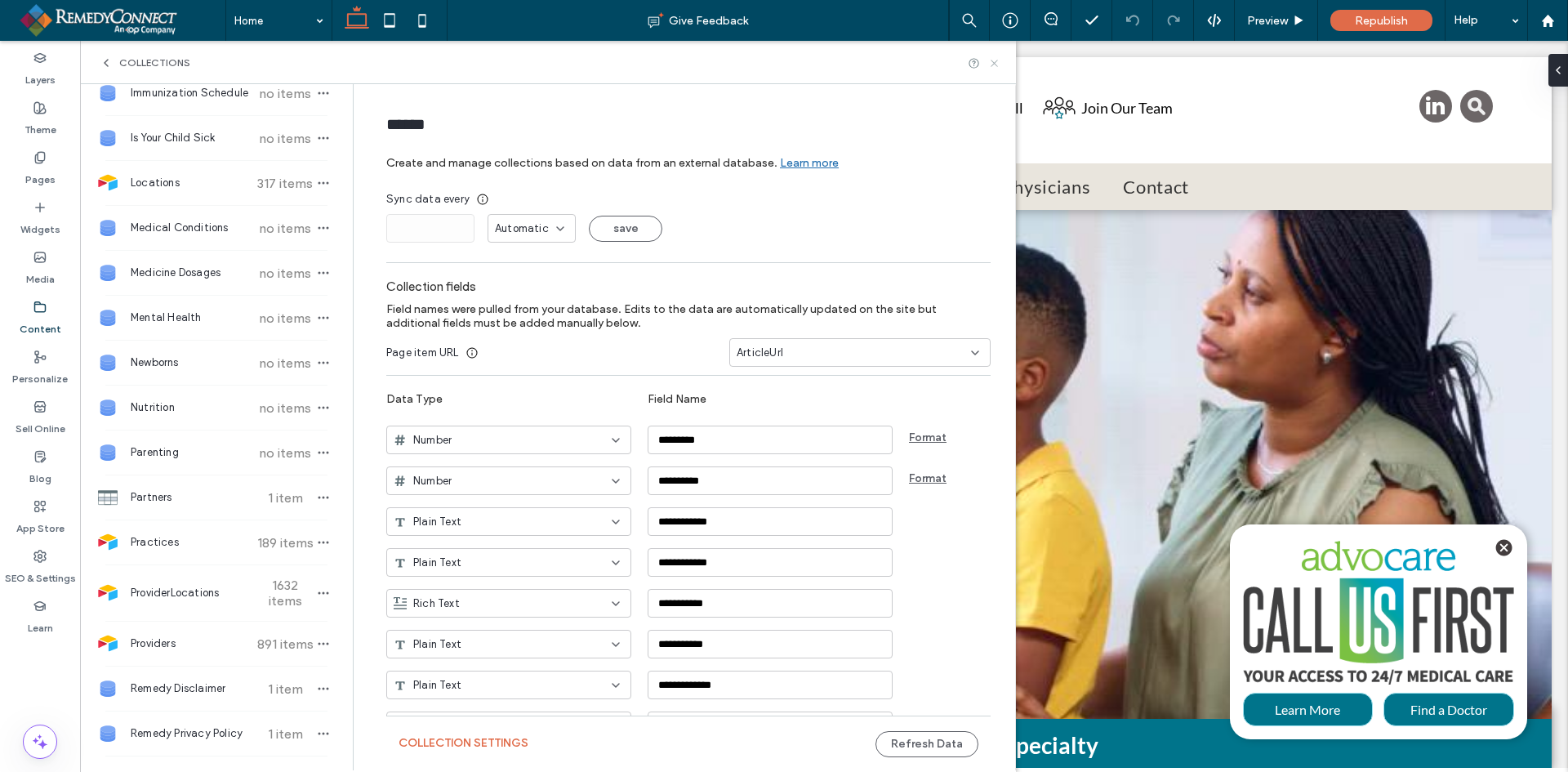
click at [997, 68] on icon at bounding box center [994, 63] width 12 height 12
